Goal: Transaction & Acquisition: Book appointment/travel/reservation

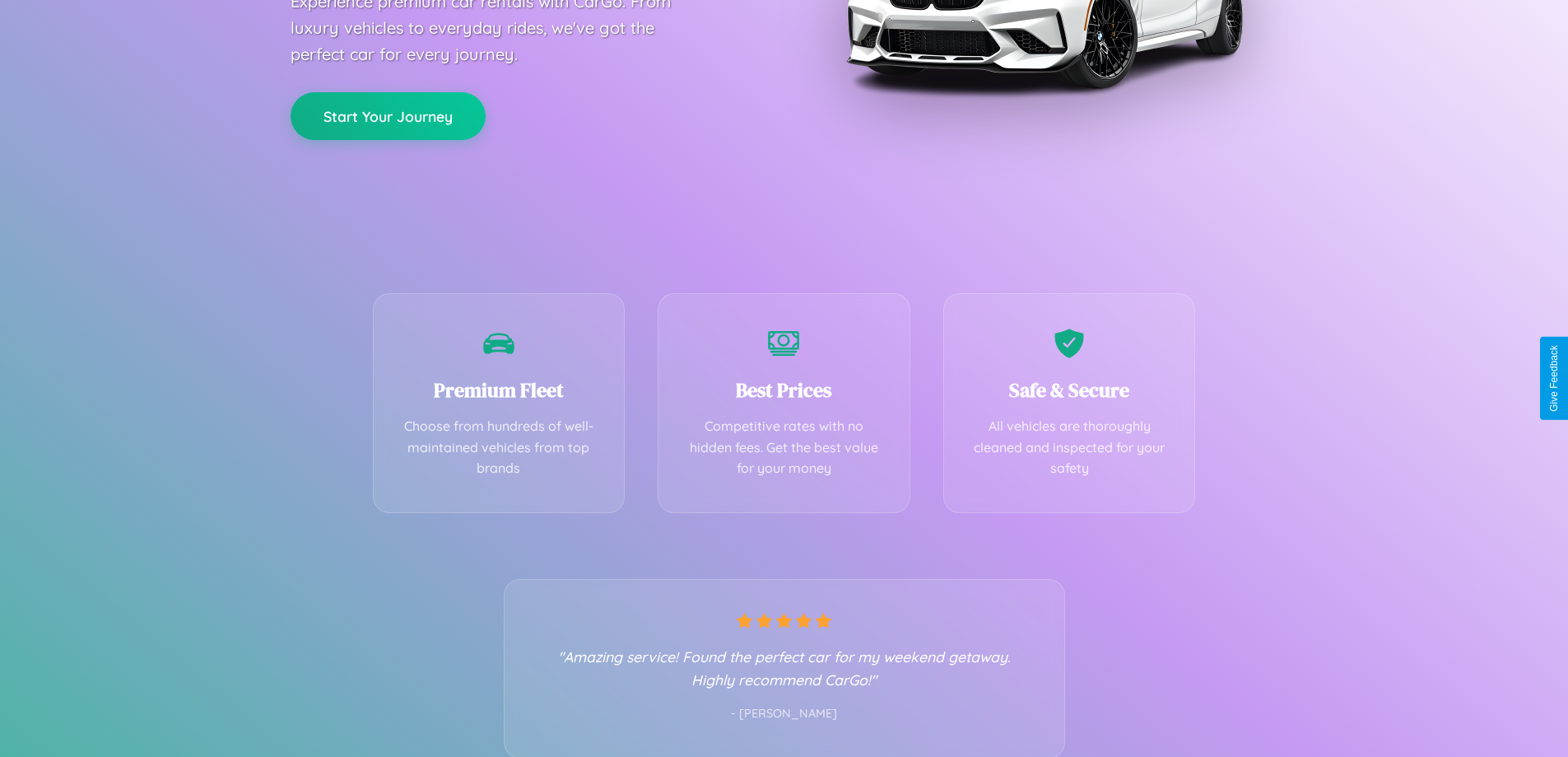
scroll to position [324, 0]
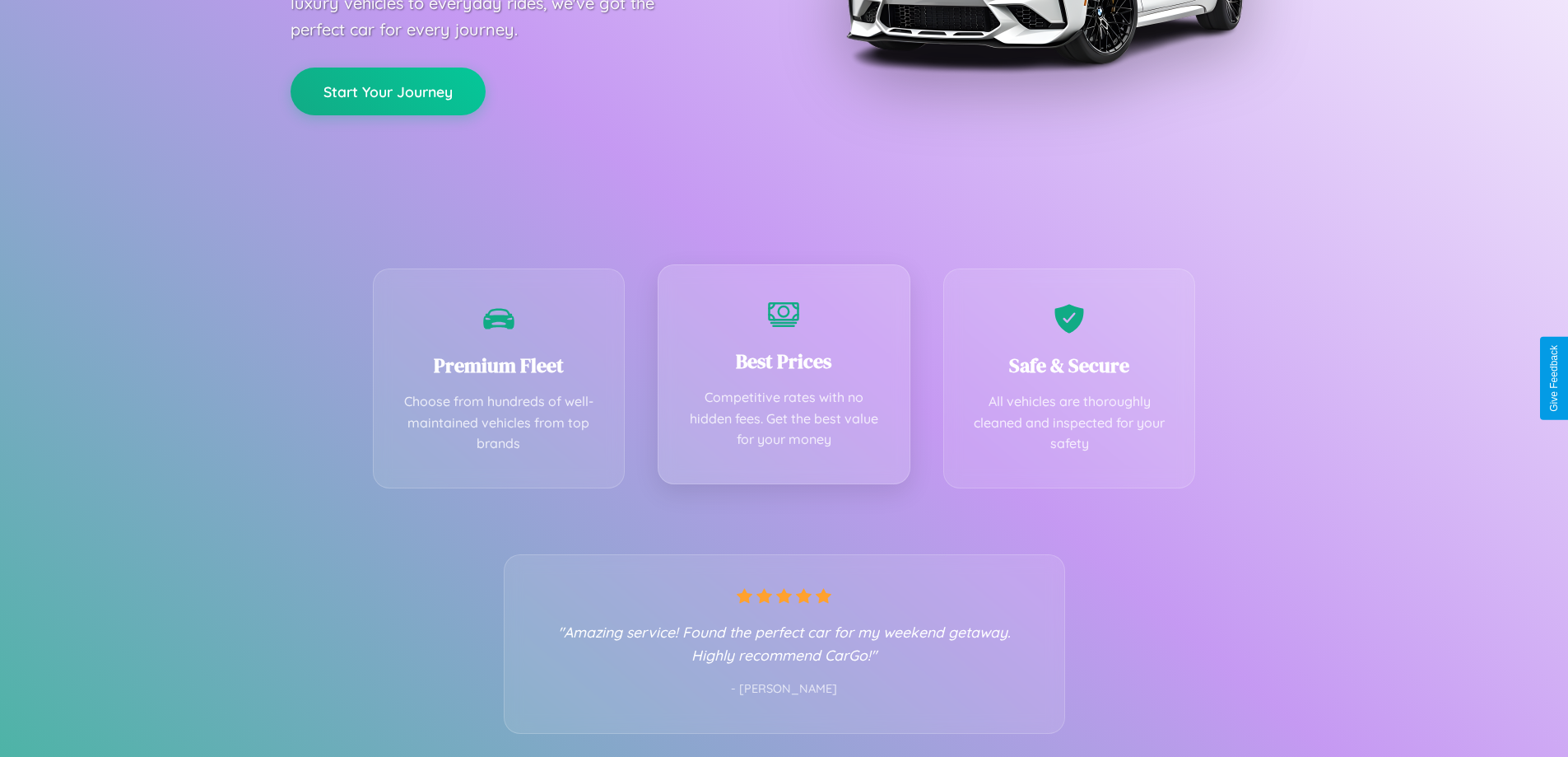
click at [784, 378] on div "Best Prices Competitive rates with no hidden fees. Get the best value for your …" at bounding box center [784, 374] width 253 height 219
click at [388, 90] on button "Start Your Journey" at bounding box center [388, 89] width 195 height 48
click at [388, 89] on button "Start Your Journey" at bounding box center [388, 89] width 195 height 48
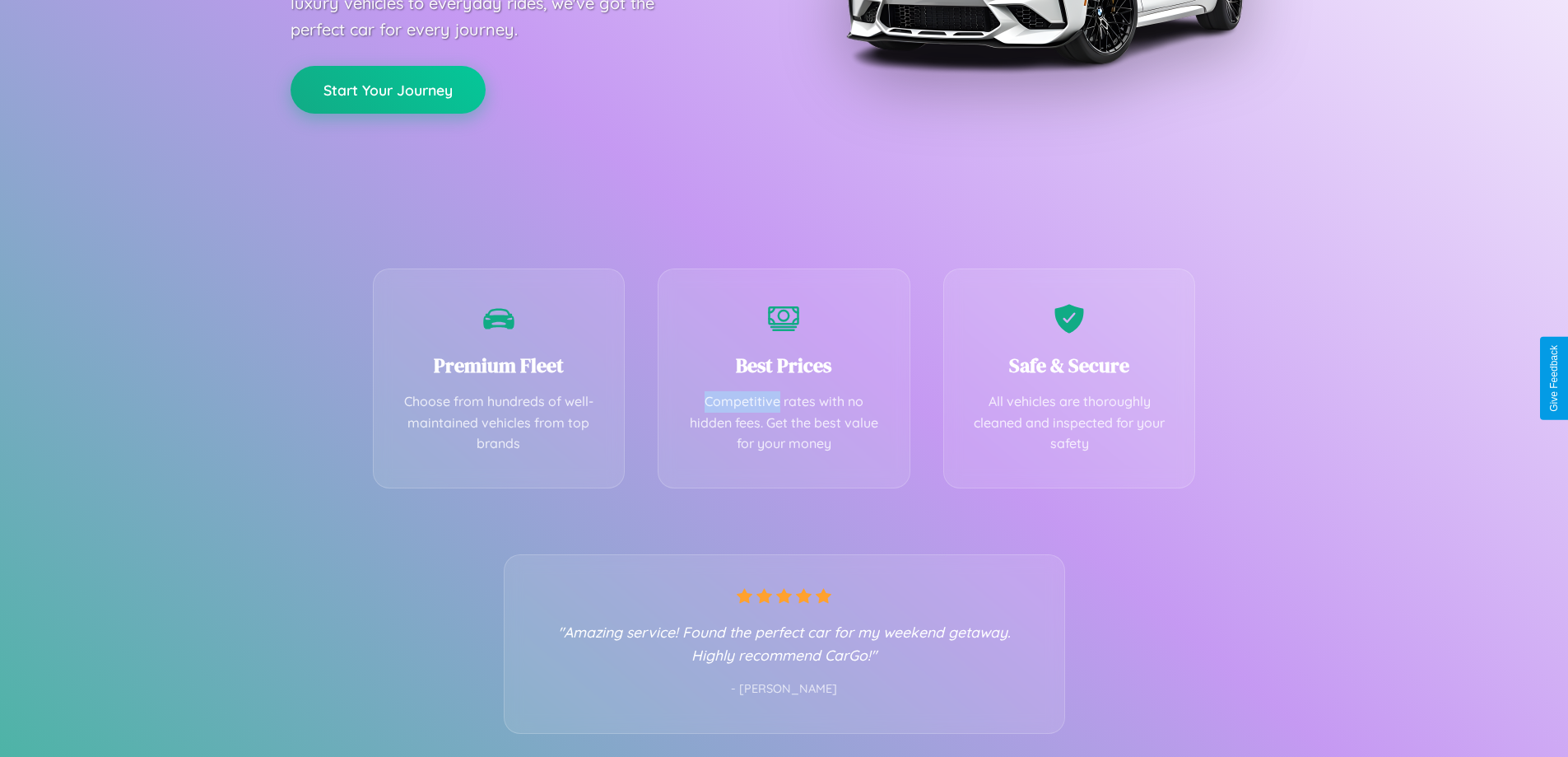
click at [388, 89] on button "Start Your Journey" at bounding box center [388, 89] width 195 height 48
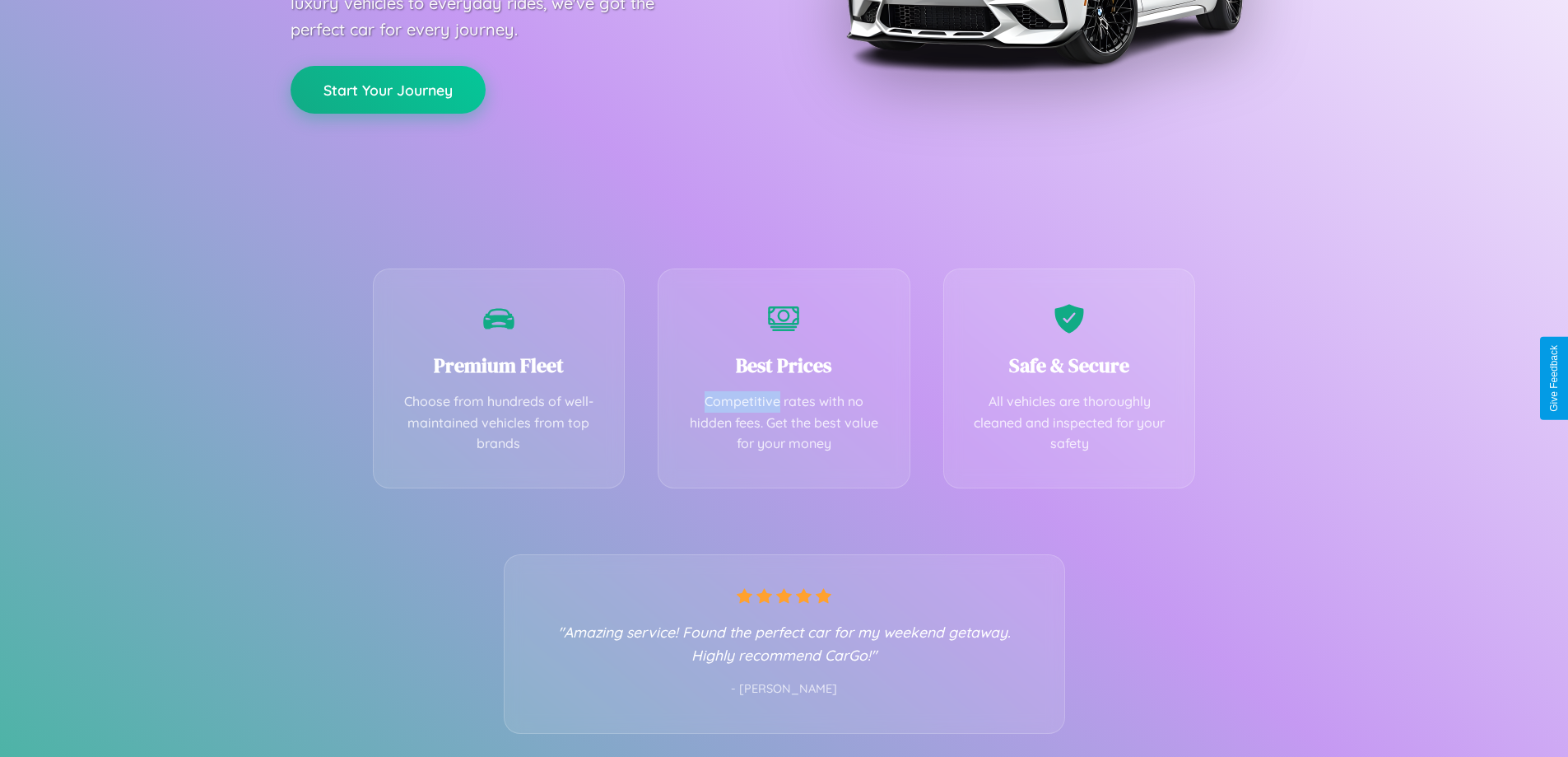
click at [388, 89] on button "Start Your Journey" at bounding box center [388, 89] width 195 height 48
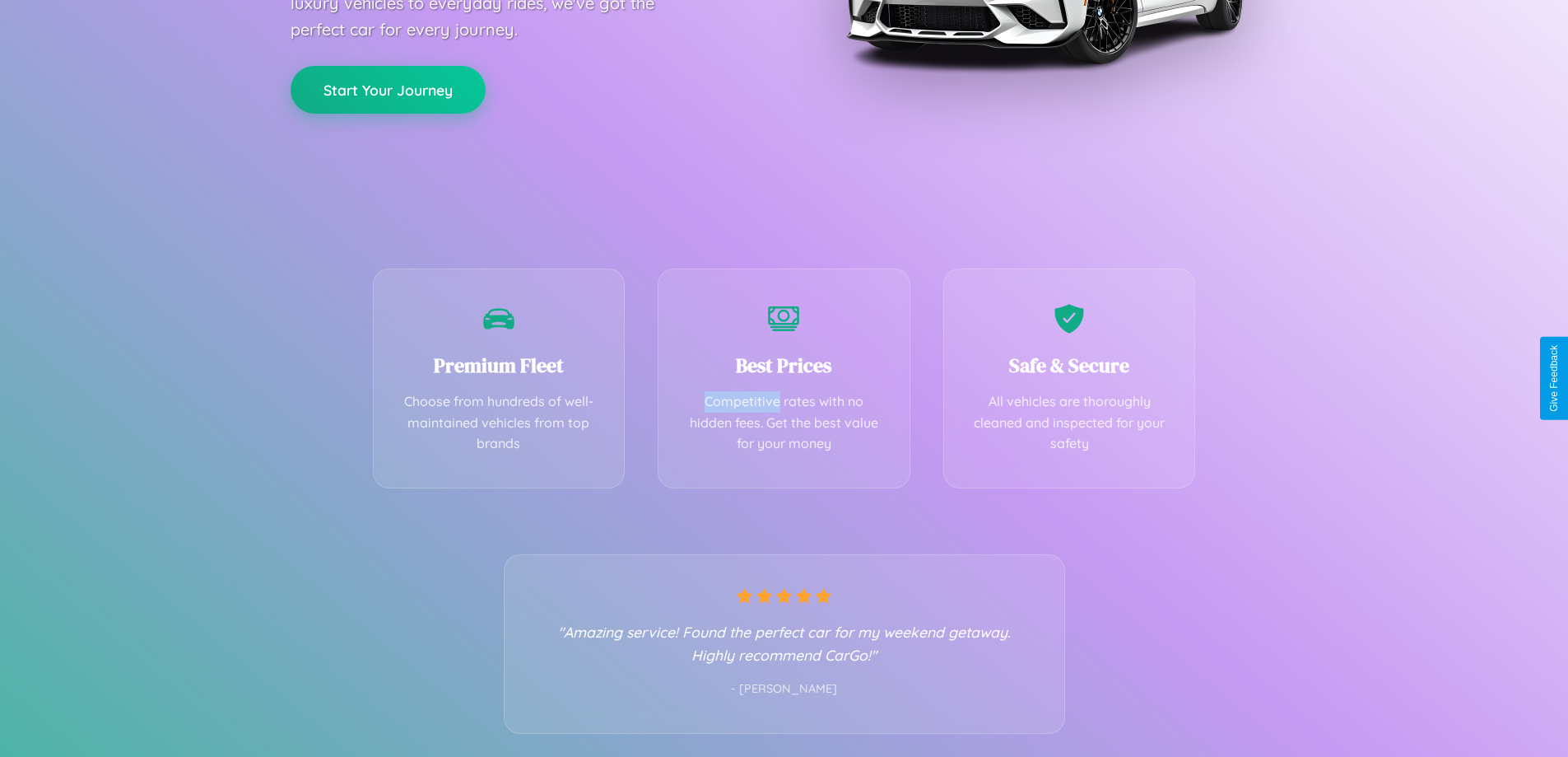
click at [388, 89] on button "Start Your Journey" at bounding box center [388, 89] width 195 height 48
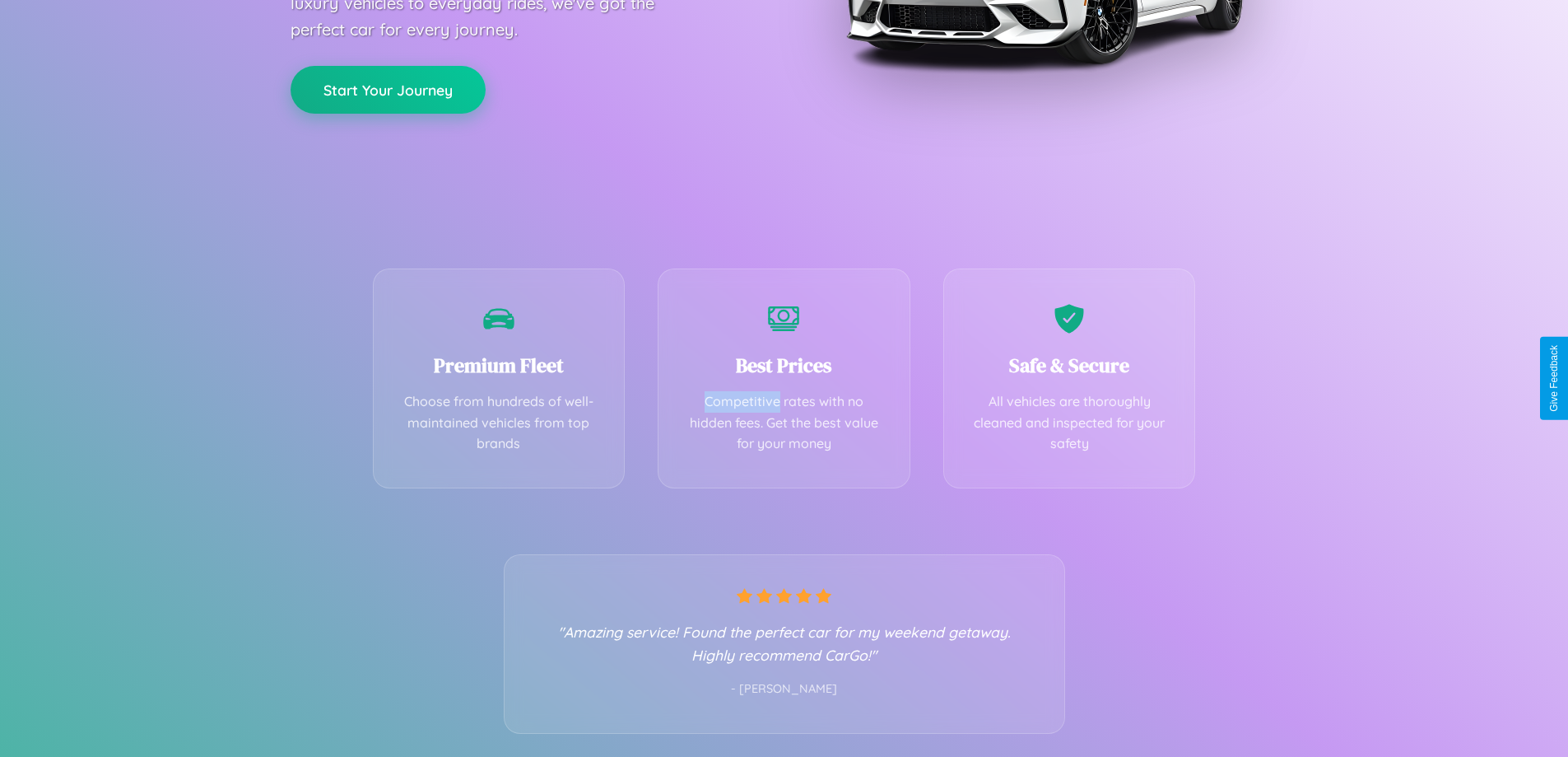
click at [388, 89] on button "Start Your Journey" at bounding box center [388, 89] width 195 height 48
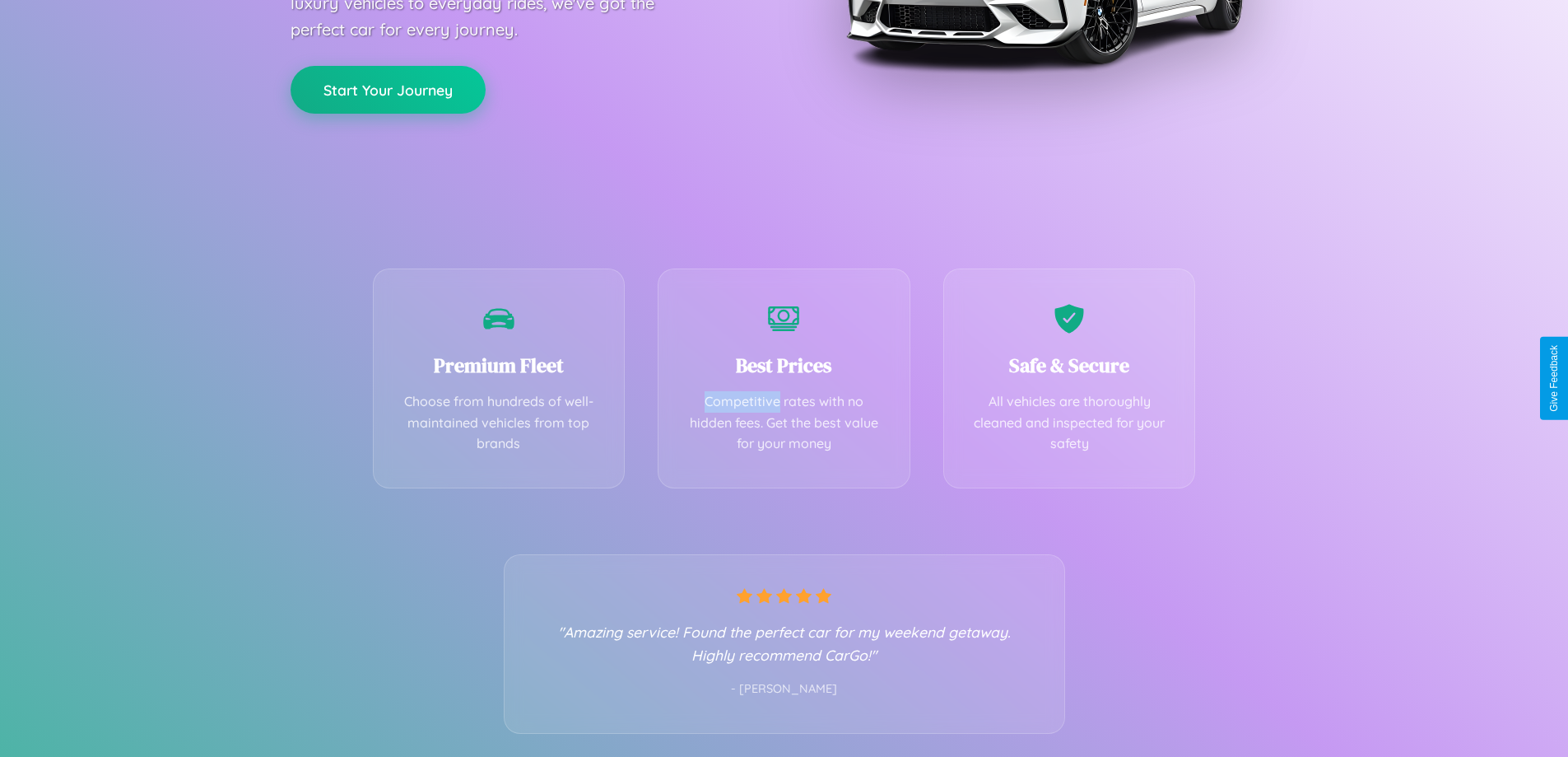
click at [388, 89] on button "Start Your Journey" at bounding box center [388, 89] width 195 height 48
